Goal: Task Accomplishment & Management: Use online tool/utility

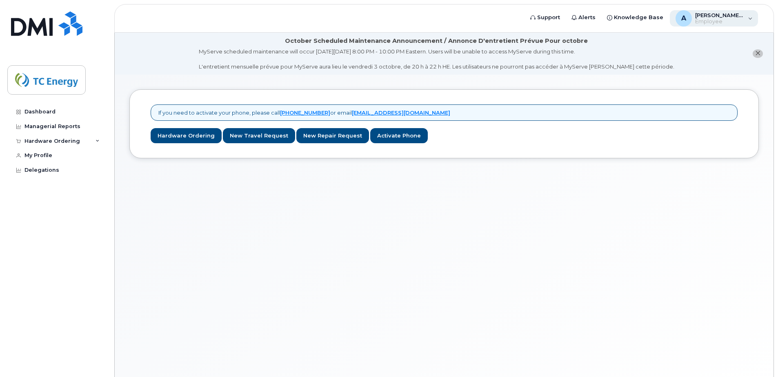
click at [713, 21] on span "Employee" at bounding box center [719, 21] width 49 height 7
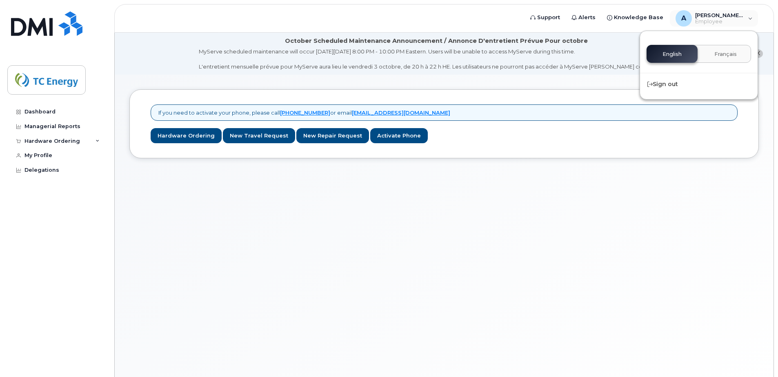
click at [611, 222] on div "If you need to activate your phone, please call 1-877-689-8289 or email helpdes…" at bounding box center [444, 236] width 658 height 322
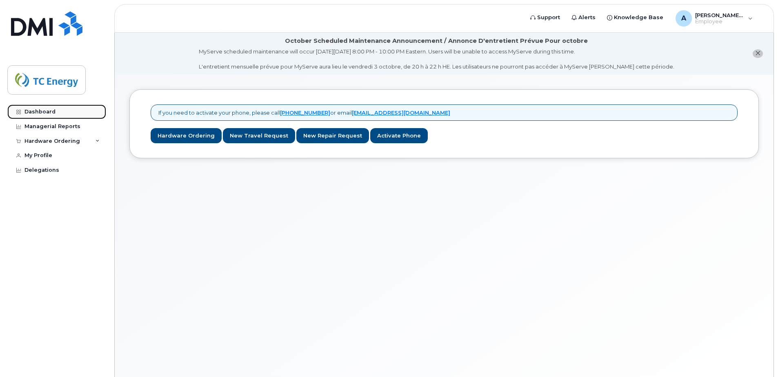
click at [35, 108] on link "Dashboard" at bounding box center [56, 111] width 99 height 15
click at [43, 125] on div "Managerial Reports" at bounding box center [52, 126] width 56 height 7
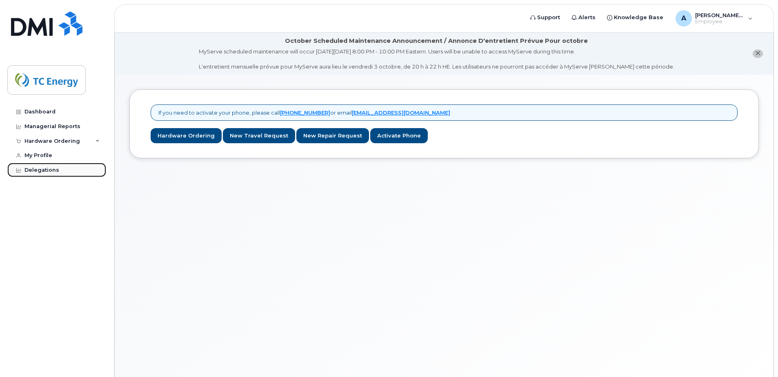
click at [43, 169] on div "Delegations" at bounding box center [41, 170] width 35 height 7
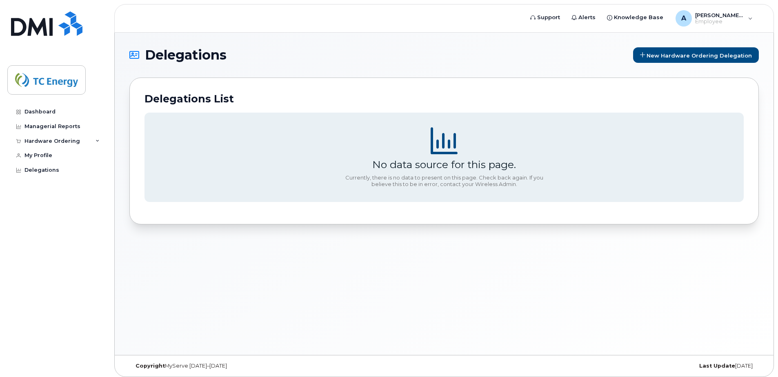
click at [435, 155] on section "No data source for this page. Currently, there is no data to present on this pa…" at bounding box center [443, 158] width 599 height 90
click at [657, 58] on span "New Hardware Ordering Delegation" at bounding box center [698, 55] width 105 height 7
